Goal: Task Accomplishment & Management: Manage account settings

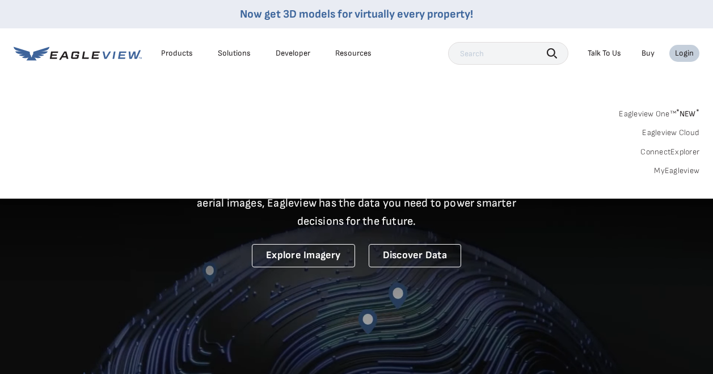
click at [673, 171] on link "MyEagleview" at bounding box center [676, 171] width 45 height 10
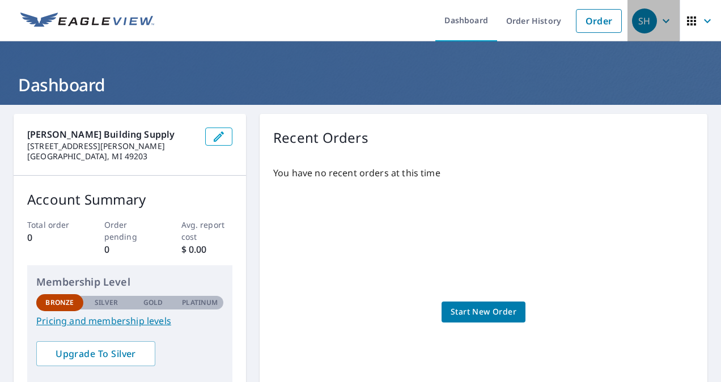
click at [660, 18] on icon "button" at bounding box center [666, 21] width 14 height 14
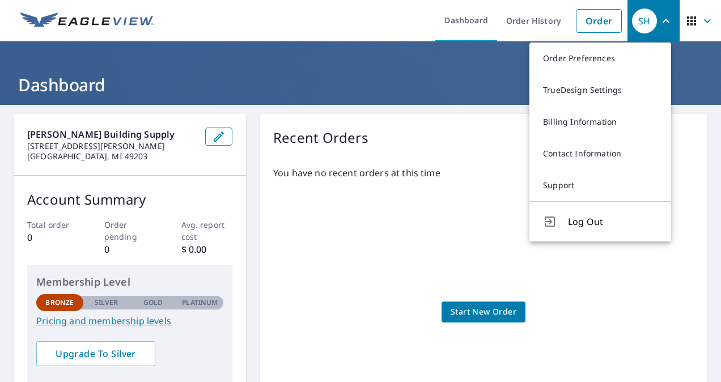
click at [660, 18] on icon "button" at bounding box center [666, 21] width 14 height 14
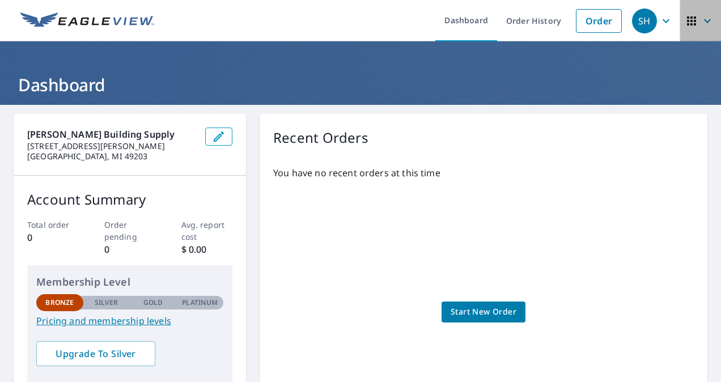
click at [701, 23] on icon "button" at bounding box center [708, 21] width 14 height 14
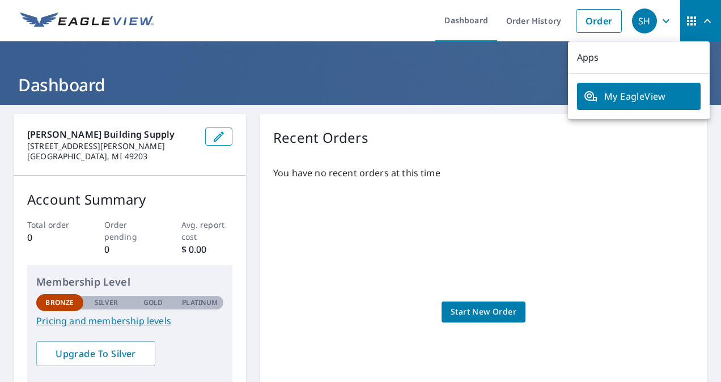
click at [701, 23] on icon "button" at bounding box center [708, 21] width 14 height 14
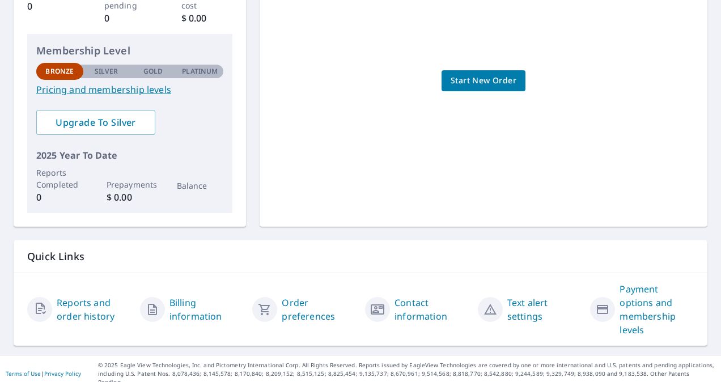
scroll to position [232, 0]
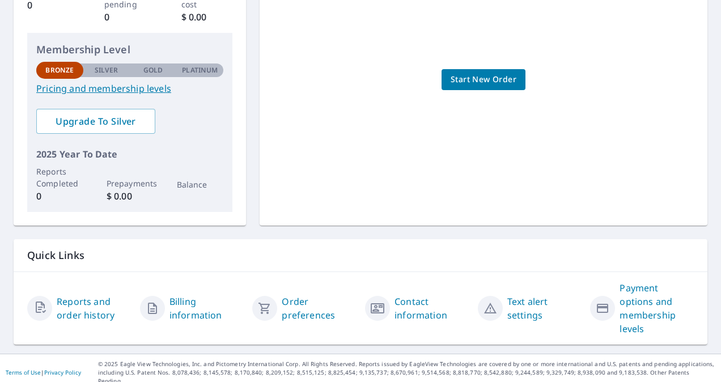
click at [186, 302] on link "Billing information" at bounding box center [206, 308] width 74 height 27
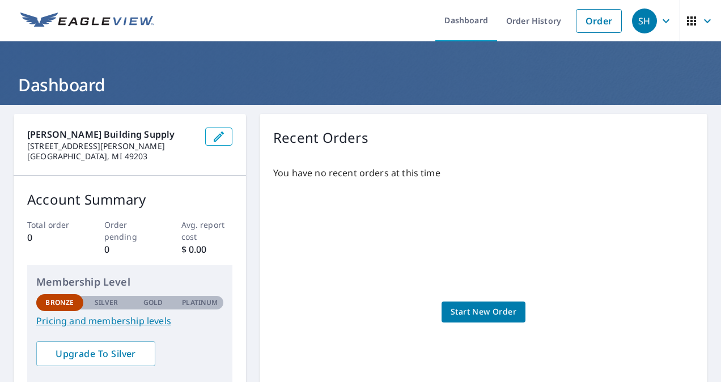
click at [701, 16] on icon "button" at bounding box center [708, 21] width 14 height 14
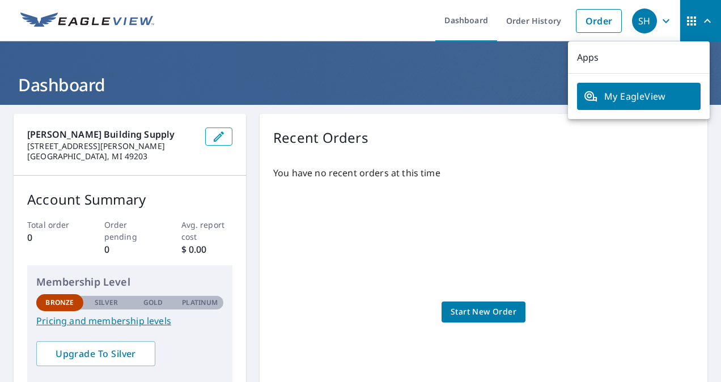
click at [701, 16] on icon "button" at bounding box center [708, 21] width 14 height 14
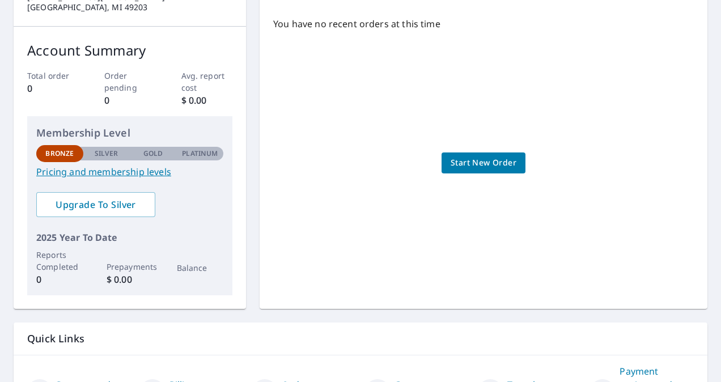
scroll to position [227, 0]
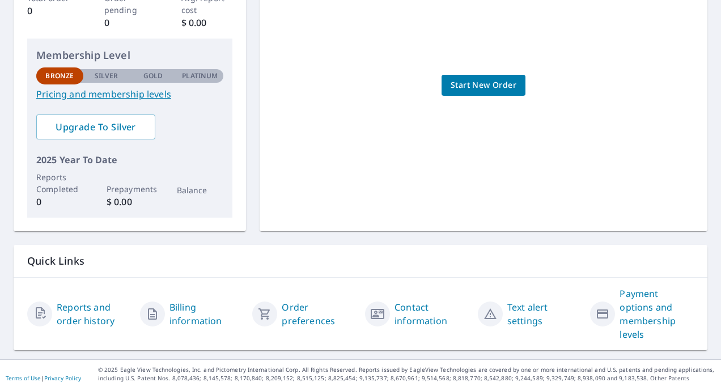
click at [638, 312] on link "Payment options and membership levels" at bounding box center [657, 314] width 74 height 54
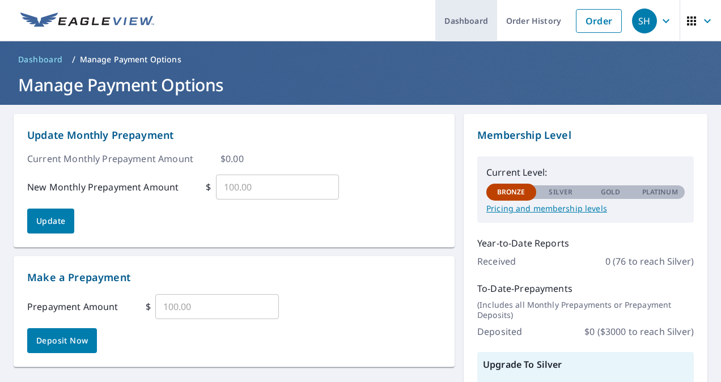
click at [462, 19] on link "Dashboard" at bounding box center [466, 20] width 62 height 41
